Goal: Check status: Check status

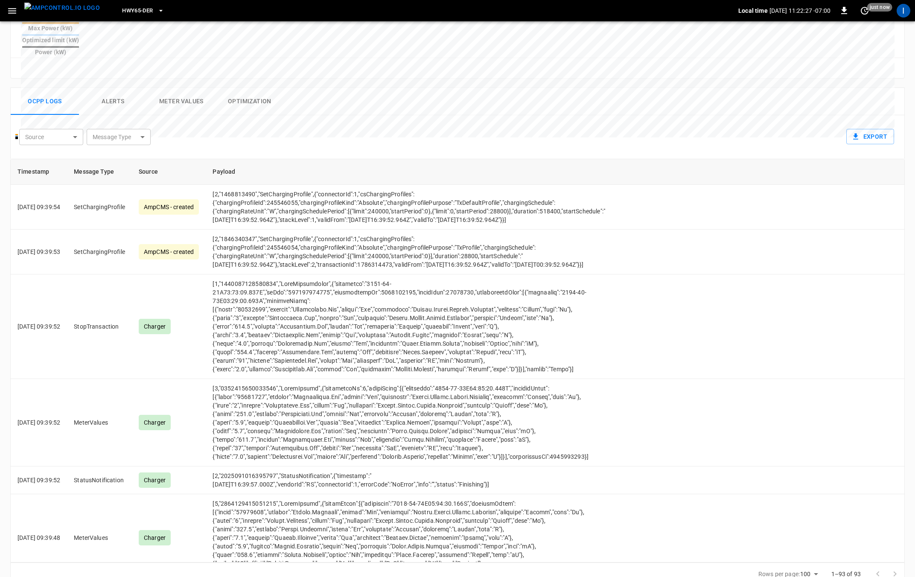
scroll to position [524, 0]
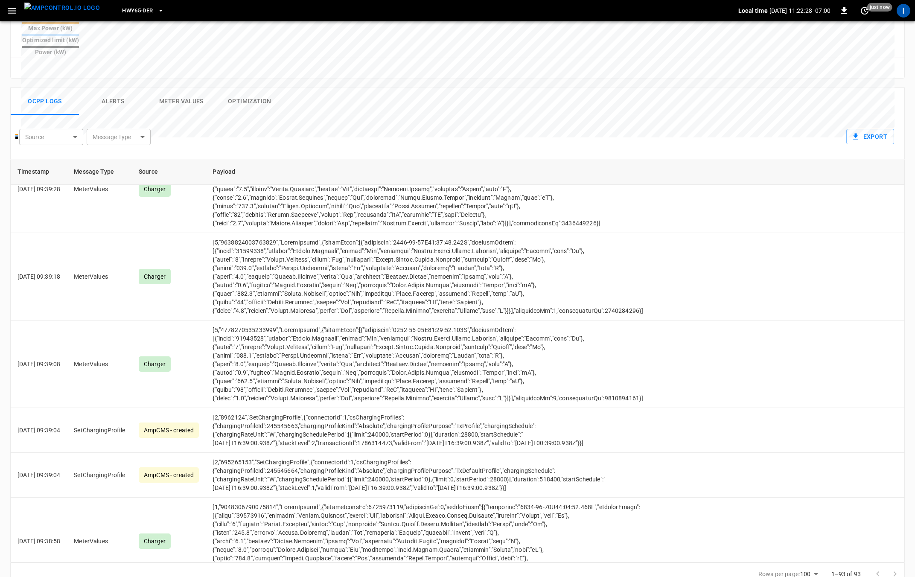
click at [11, 11] on icon "button" at bounding box center [12, 11] width 11 height 11
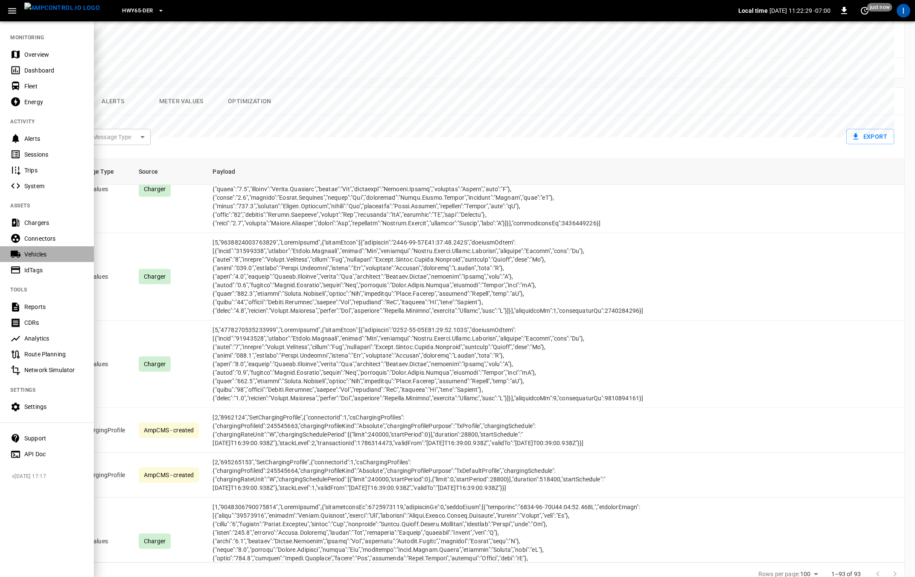
drag, startPoint x: 44, startPoint y: 255, endPoint x: 51, endPoint y: 253, distance: 7.0
click at [44, 255] on div "Vehicles" at bounding box center [53, 254] width 59 height 9
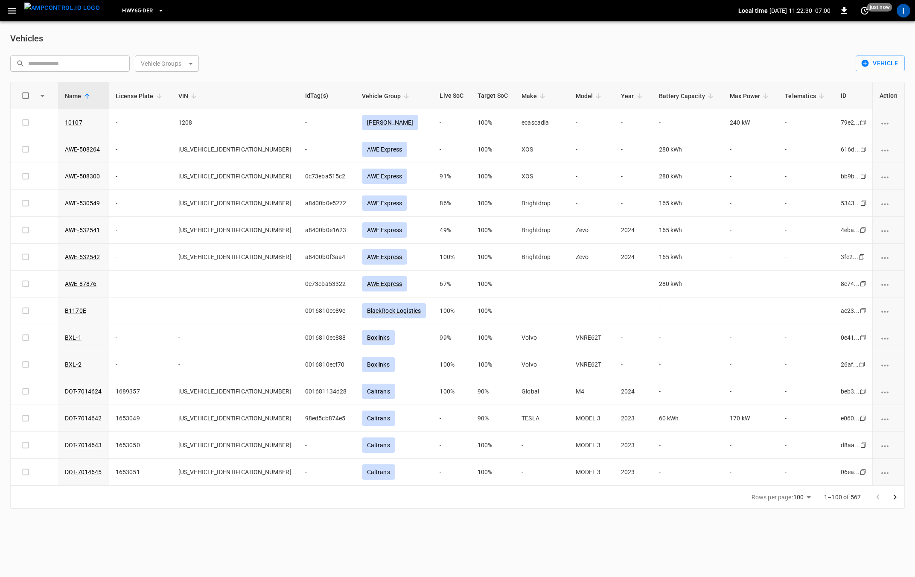
click at [112, 61] on input "text" at bounding box center [76, 63] width 96 height 16
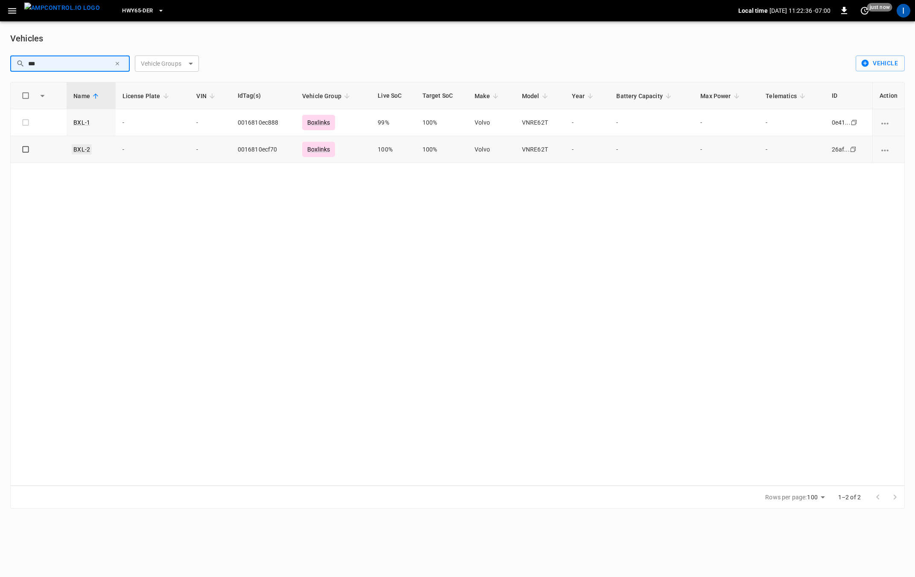
type input "***"
click at [85, 147] on link "BXL-2" at bounding box center [82, 149] width 20 height 10
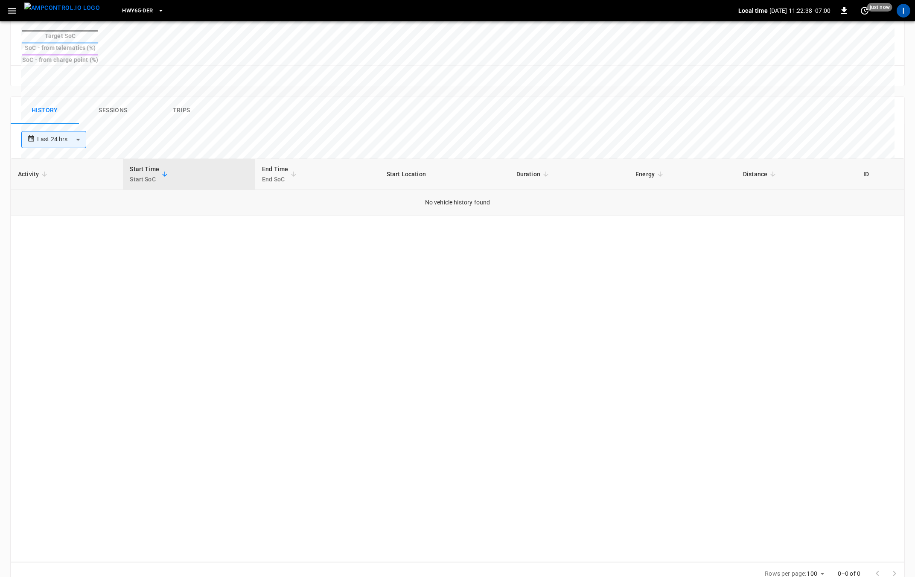
scroll to position [386, 0]
click at [68, 116] on body "**********" at bounding box center [457, 105] width 915 height 982
click at [64, 212] on li "Last 30 days" at bounding box center [53, 210] width 65 height 14
type input "**********"
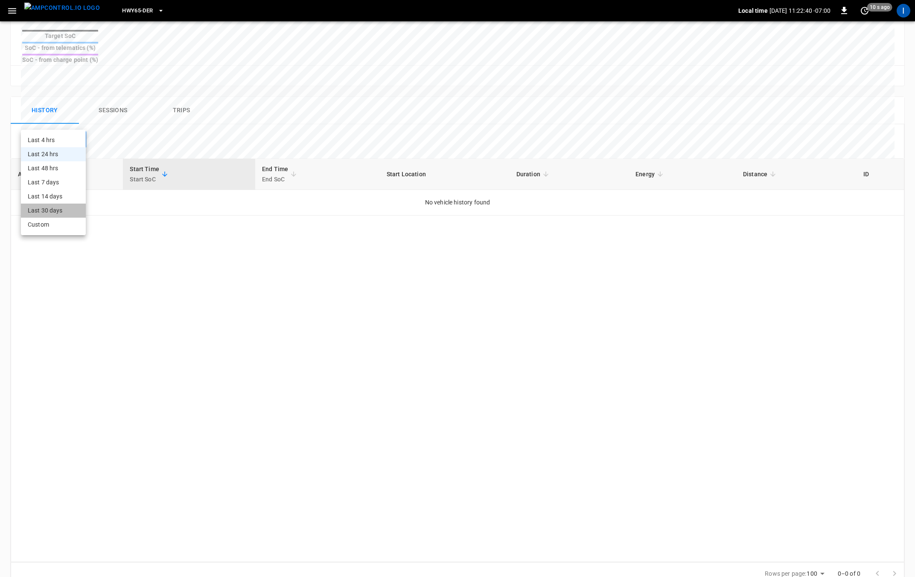
type input "**"
click at [73, 119] on body "**********" at bounding box center [457, 105] width 915 height 982
click at [71, 224] on li "Custom" at bounding box center [55, 225] width 69 height 14
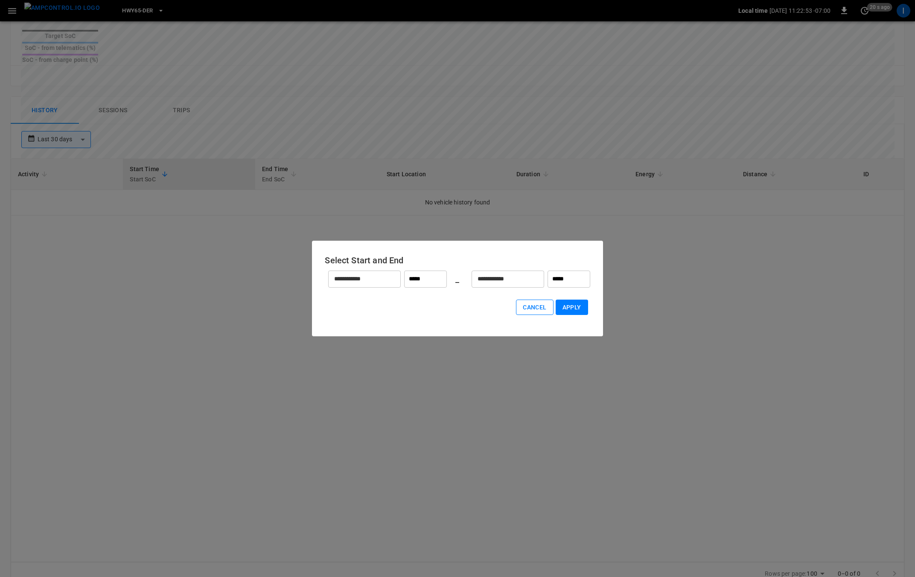
click at [537, 307] on button "Cancel" at bounding box center [534, 307] width 37 height 16
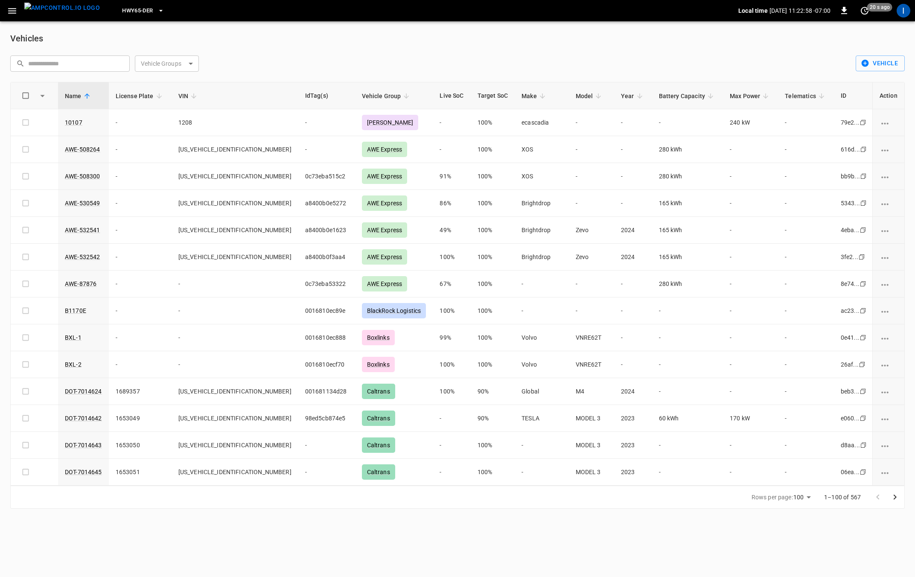
click at [91, 62] on input "text" at bounding box center [76, 63] width 96 height 16
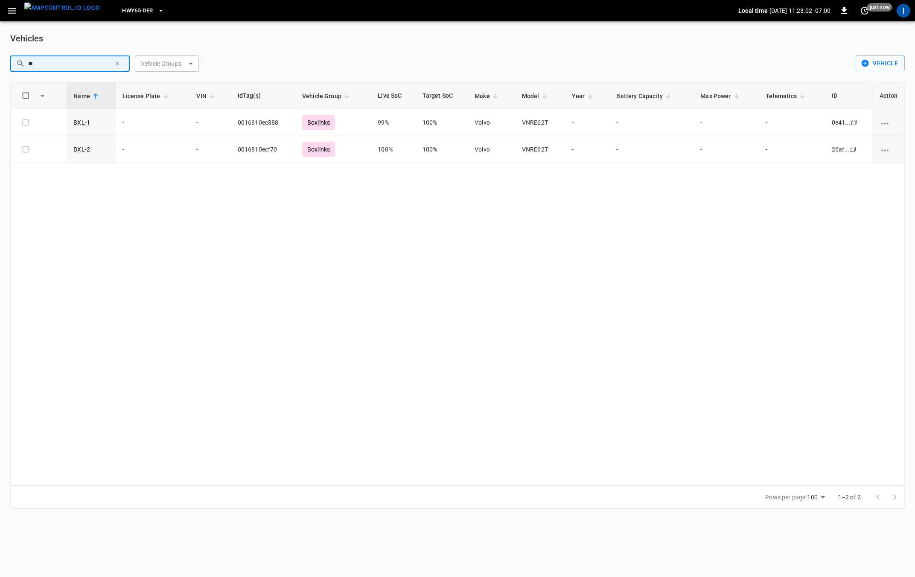
type input "**"
click at [231, 319] on div "Name License Plate VIN IdTag(s) Vehicle Group Live SoC Target SoC Make Model Ye…" at bounding box center [457, 284] width 894 height 404
click at [15, 12] on icon "button" at bounding box center [12, 11] width 11 height 11
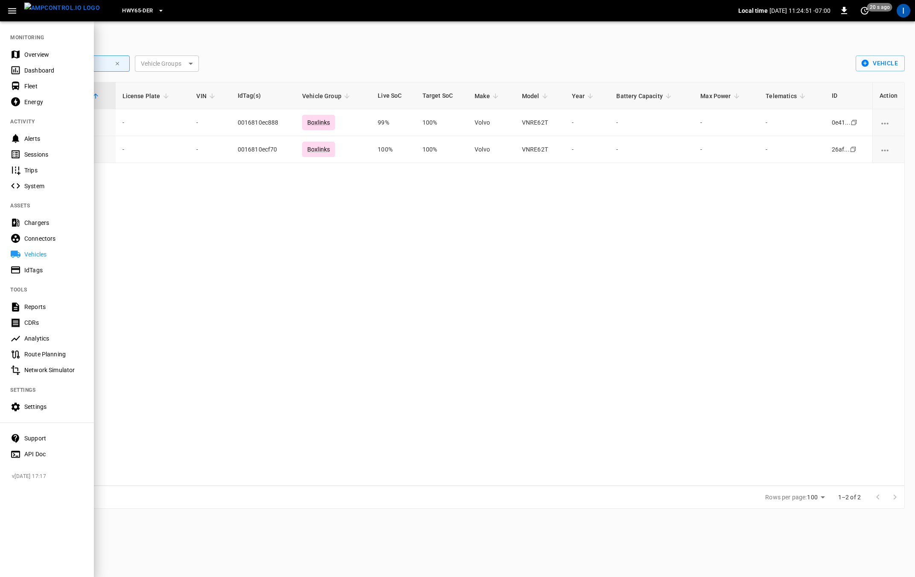
click at [50, 224] on div "Chargers" at bounding box center [53, 222] width 59 height 9
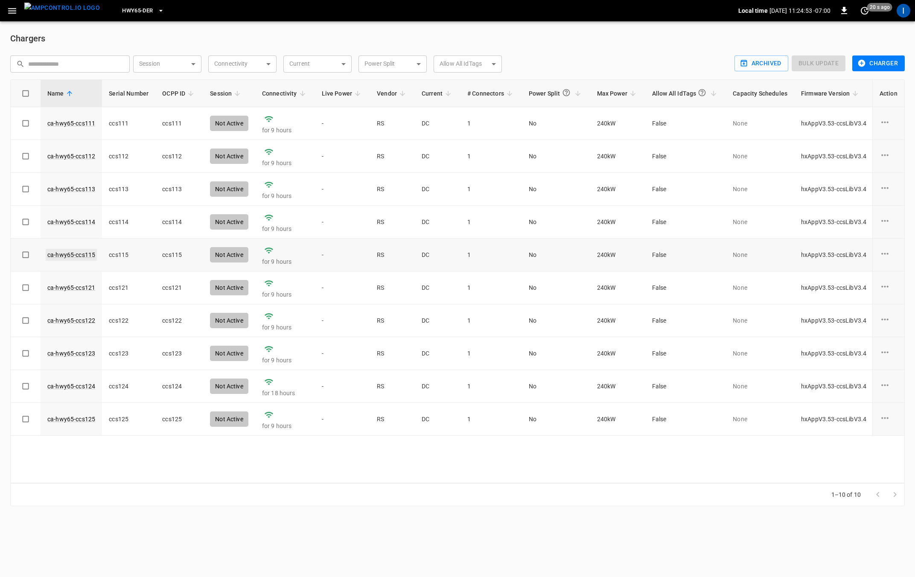
click at [83, 254] on link "ca-hwy65-ccs115" at bounding box center [71, 255] width 51 height 12
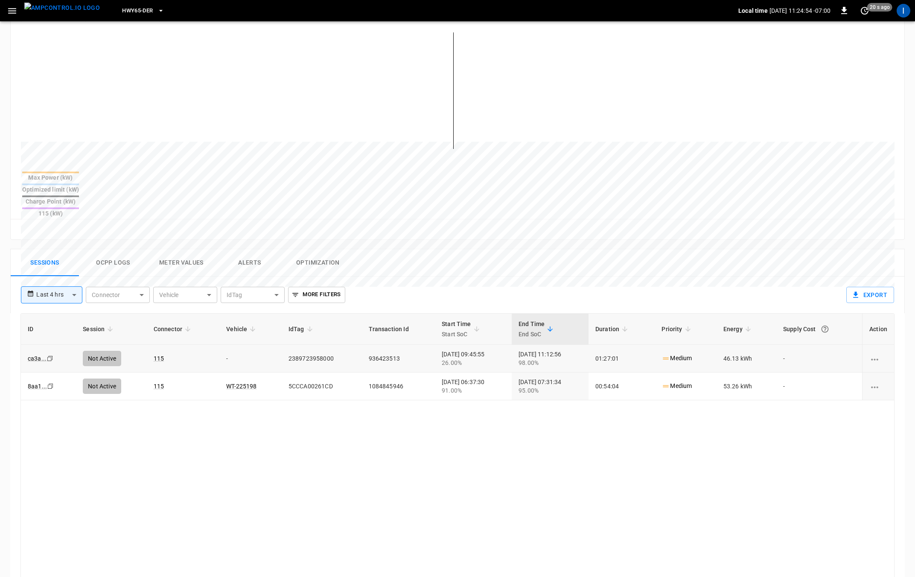
scroll to position [234, 0]
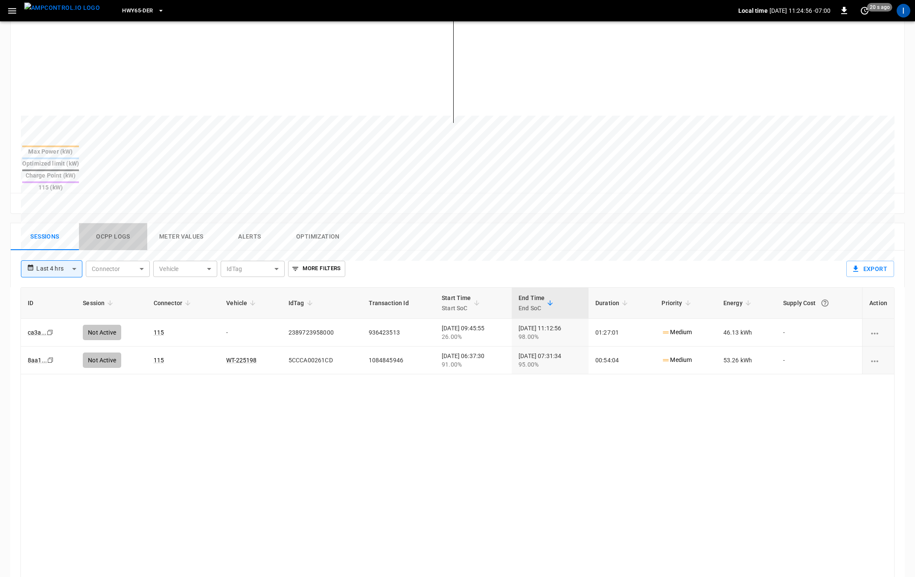
drag, startPoint x: 128, startPoint y: 206, endPoint x: 138, endPoint y: 209, distance: 10.4
click at [128, 223] on button "Ocpp logs" at bounding box center [113, 236] width 68 height 27
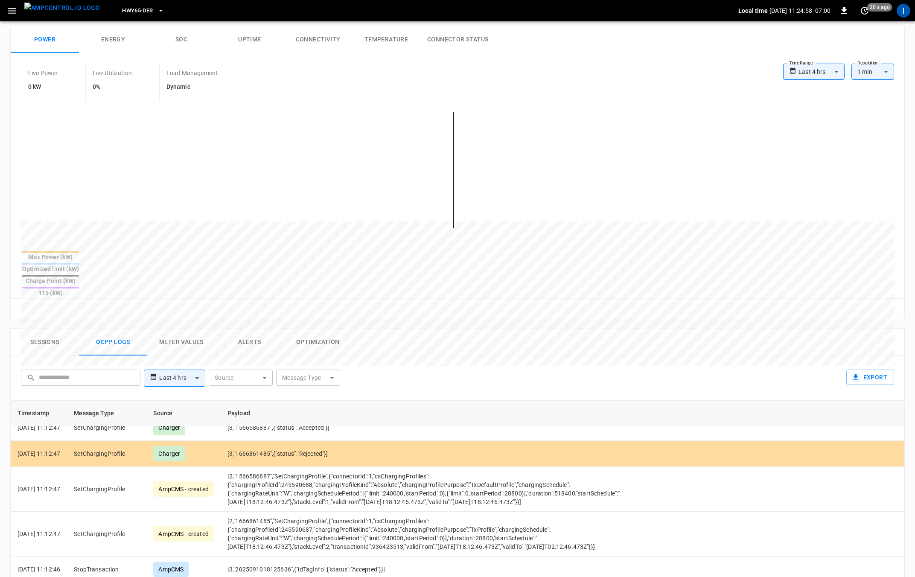
scroll to position [0, 0]
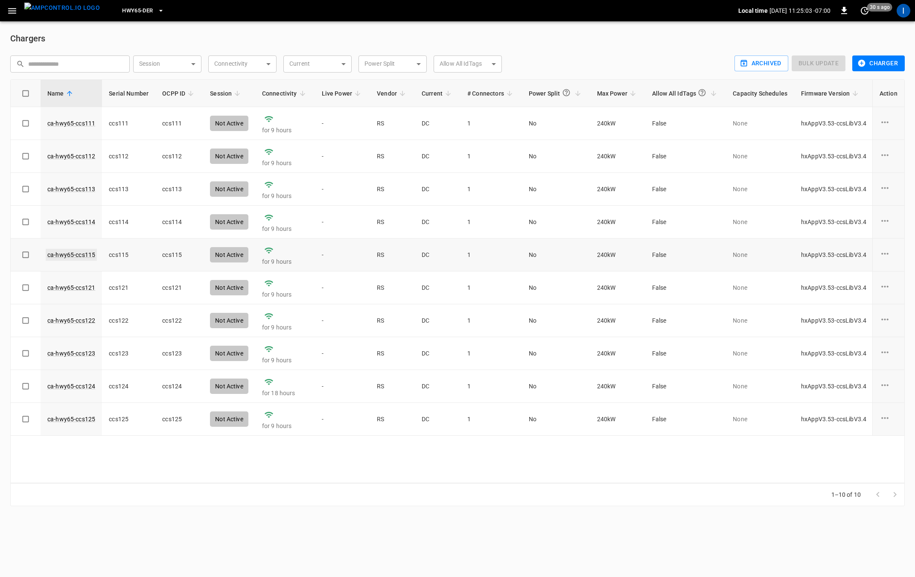
click at [70, 252] on link "ca-hwy65-ccs115" at bounding box center [71, 255] width 51 height 12
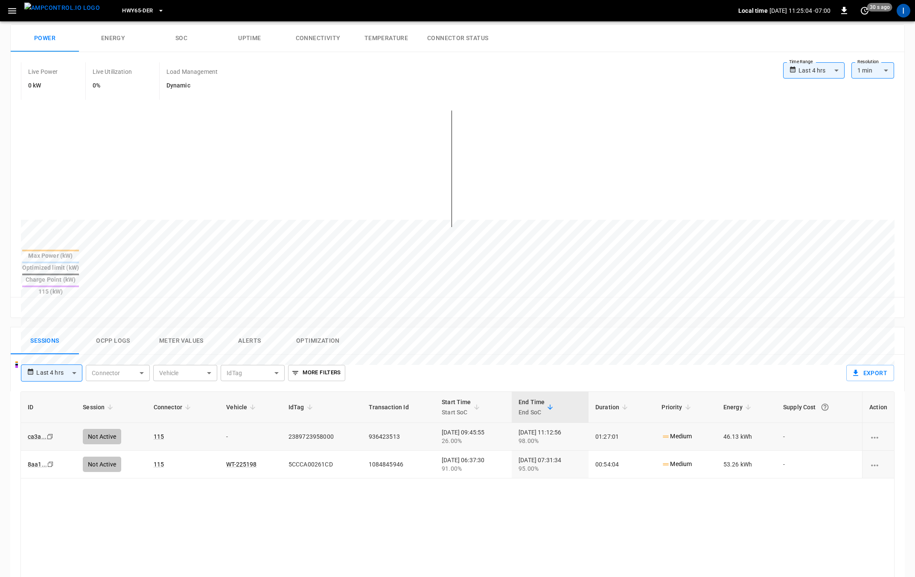
scroll to position [132, 0]
click at [34, 430] on link "ca3a ..." at bounding box center [37, 435] width 22 height 10
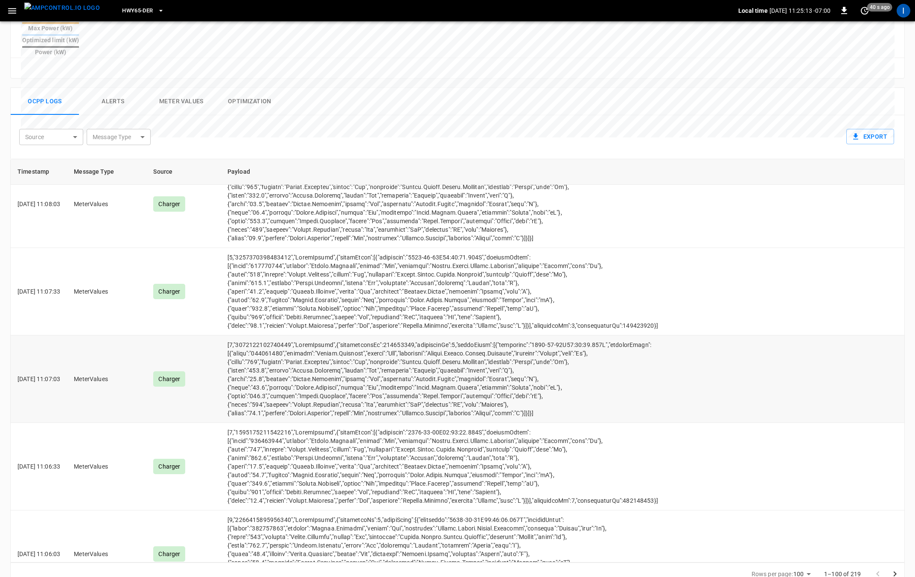
scroll to position [1304, 0]
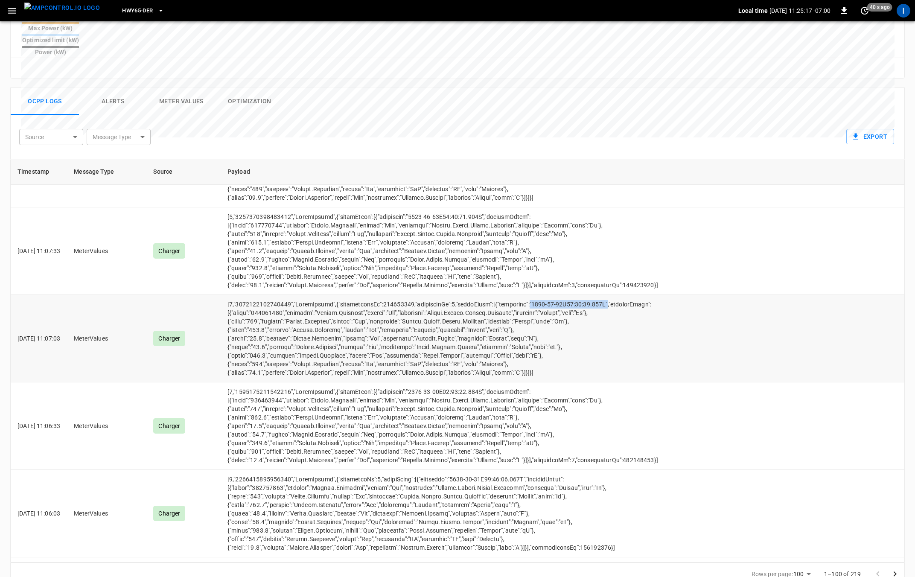
drag, startPoint x: 604, startPoint y: 282, endPoint x: 537, endPoint y: 282, distance: 67.8
click at [537, 295] on td "opcc-messages-table" at bounding box center [443, 338] width 444 height 87
